Goal: Information Seeking & Learning: Find specific fact

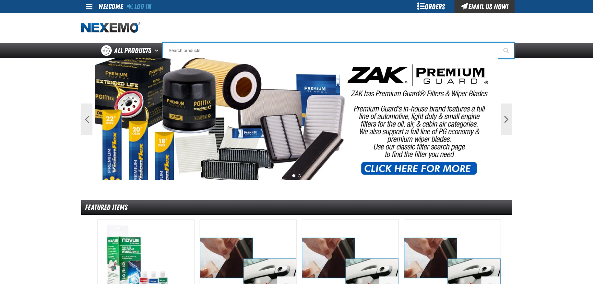
click at [239, 45] on input "Search" at bounding box center [339, 51] width 352 height 16
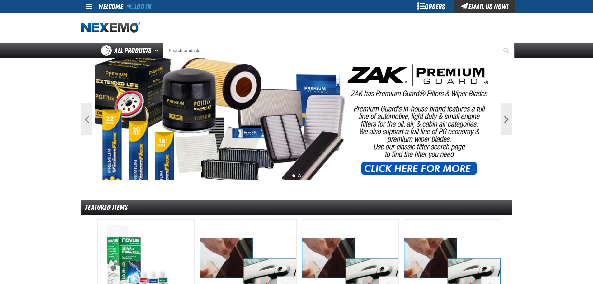
click at [140, 9] on link "Log In" at bounding box center [139, 6] width 25 height 9
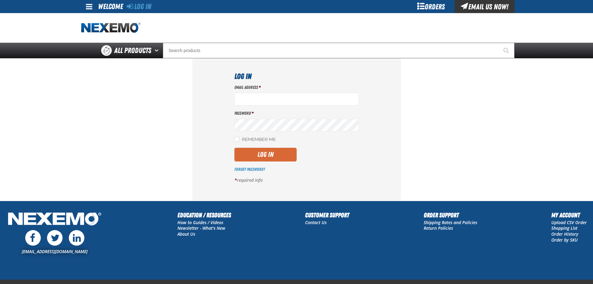
type input "[EMAIL_ADDRESS][DOMAIN_NAME]"
click at [270, 156] on button "Log In" at bounding box center [265, 155] width 62 height 14
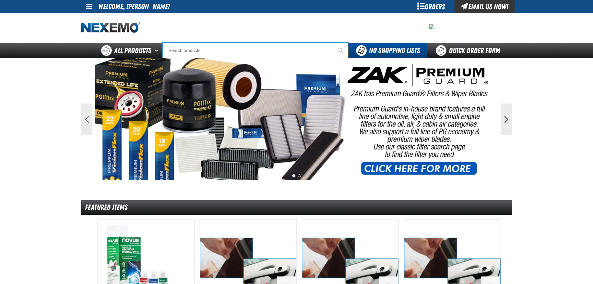
click at [215, 48] on input "Search" at bounding box center [256, 51] width 186 height 16
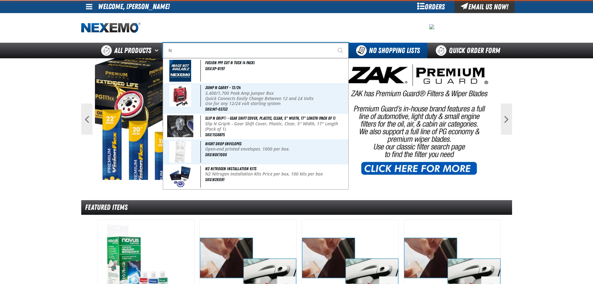
type input "N2"
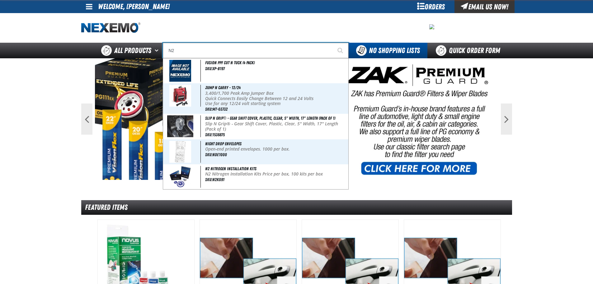
type input "N2 Nitrogen Installation Kits"
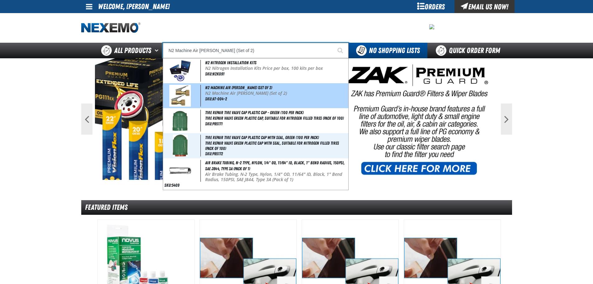
type input "N2 Nitrogen Installation Kits"
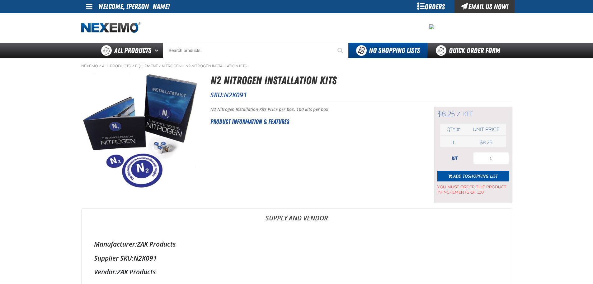
click at [239, 94] on span "N2K091" at bounding box center [235, 94] width 23 height 9
copy span "N2K091"
